Goal: Information Seeking & Learning: Check status

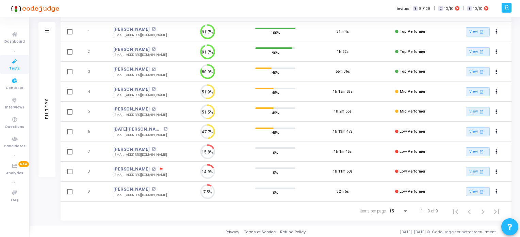
click at [17, 65] on icon at bounding box center [14, 61] width 14 height 9
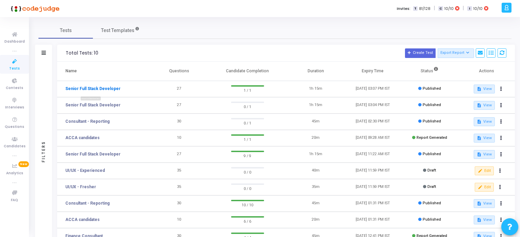
click at [96, 88] on link "Senior Full Stack Developer" at bounding box center [92, 88] width 55 height 6
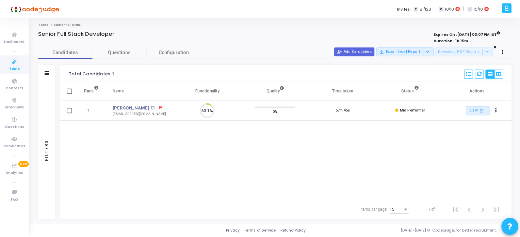
scroll to position [14, 17]
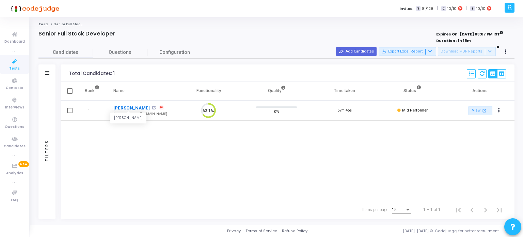
click at [139, 106] on link "[PERSON_NAME]" at bounding box center [131, 108] width 36 height 7
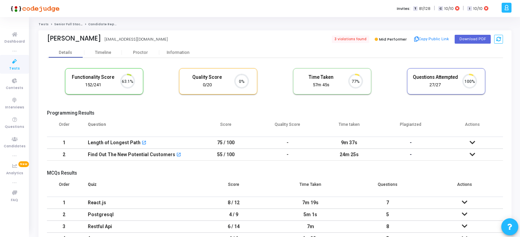
scroll to position [14, 17]
click at [440, 38] on button "Copy Public Link" at bounding box center [431, 39] width 39 height 10
click at [16, 66] on span "Tests" at bounding box center [14, 69] width 11 height 6
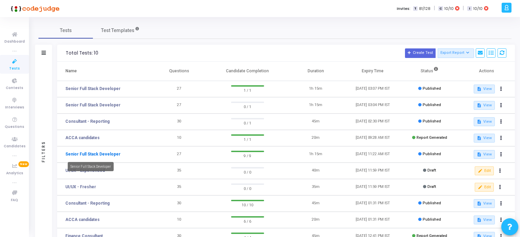
click at [101, 153] on link "Senior Full Stack Developer" at bounding box center [92, 154] width 55 height 6
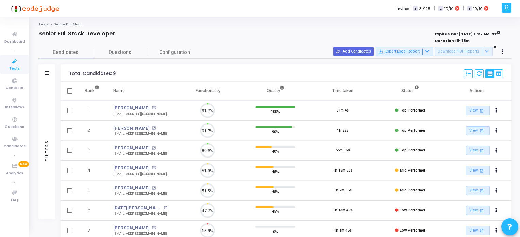
scroll to position [14, 17]
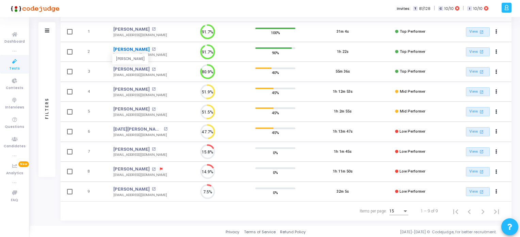
click at [132, 49] on link "[PERSON_NAME]" at bounding box center [131, 49] width 36 height 7
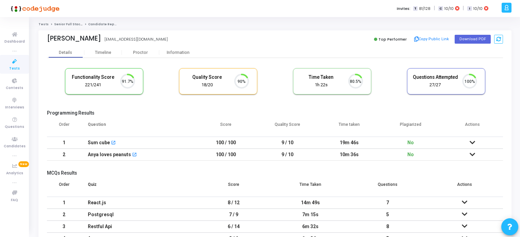
scroll to position [14, 17]
click at [438, 38] on button "Copy Public Link" at bounding box center [431, 39] width 39 height 10
click at [16, 66] on span "Tests" at bounding box center [14, 69] width 11 height 6
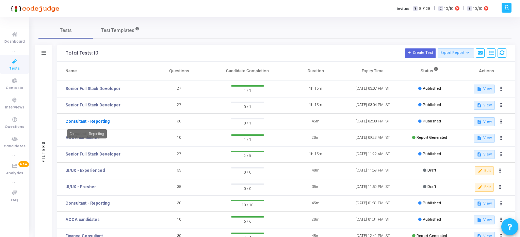
click at [97, 121] on link "Consultant - Reporting" at bounding box center [87, 121] width 44 height 6
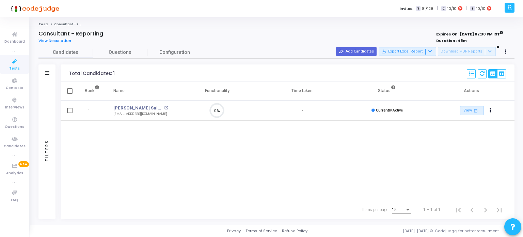
scroll to position [14, 17]
click at [19, 67] on span "Tests" at bounding box center [14, 69] width 11 height 6
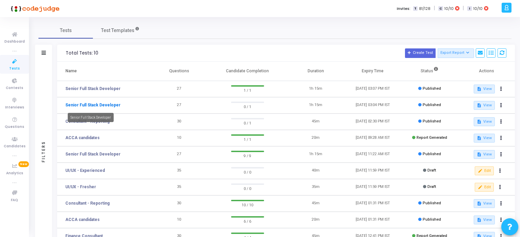
click at [100, 107] on link "Senior Full Stack Developer" at bounding box center [92, 105] width 55 height 6
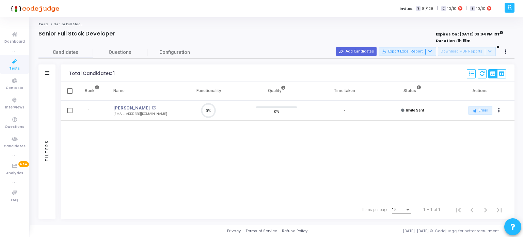
scroll to position [14, 17]
click at [19, 70] on span "Tests" at bounding box center [14, 69] width 11 height 6
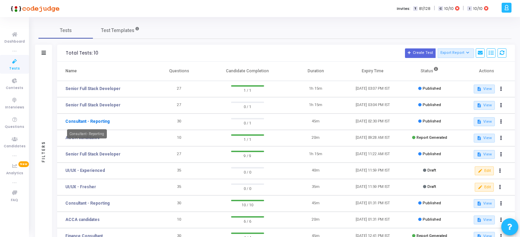
click at [82, 119] on link "Consultant - Reporting" at bounding box center [87, 121] width 44 height 6
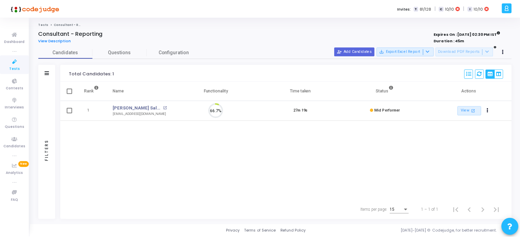
scroll to position [14, 17]
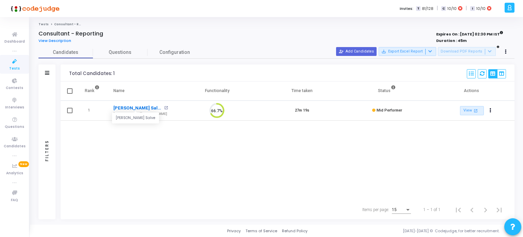
click at [124, 106] on link "[PERSON_NAME] Salve" at bounding box center [137, 108] width 49 height 7
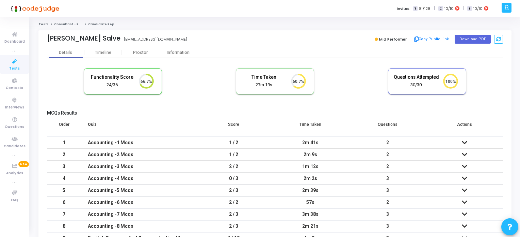
click at [11, 62] on icon at bounding box center [14, 61] width 14 height 9
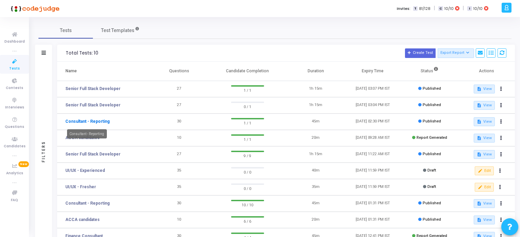
click at [89, 122] on link "Consultant - Reporting" at bounding box center [87, 121] width 44 height 6
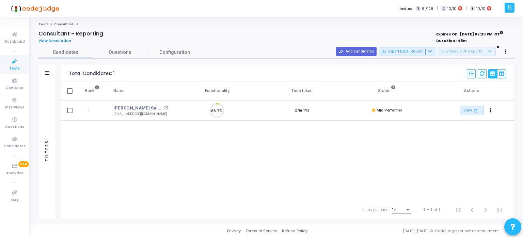
scroll to position [14, 17]
click at [15, 66] on span "Tests" at bounding box center [14, 69] width 11 height 6
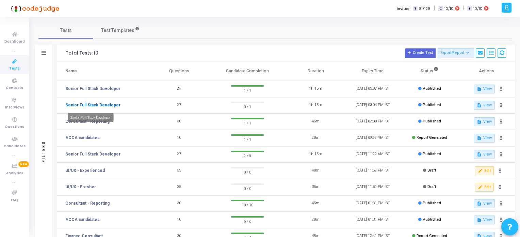
click at [110, 105] on link "Senior Full Stack Developer" at bounding box center [92, 105] width 55 height 6
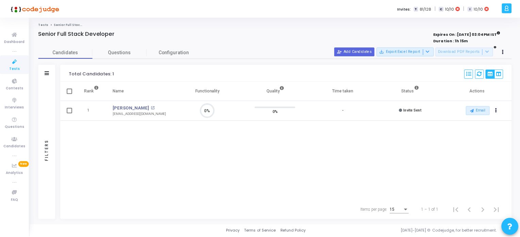
scroll to position [3, 3]
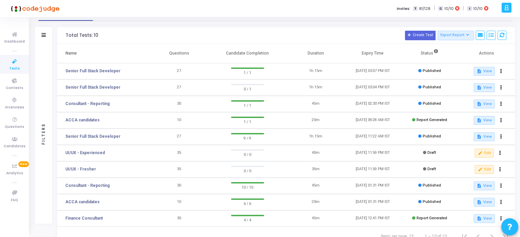
scroll to position [34, 0]
